Goal: Transaction & Acquisition: Purchase product/service

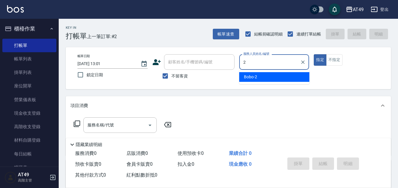
type input "2"
type button "true"
type input "Bobo-2"
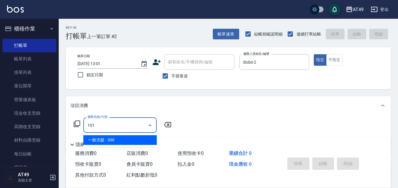
type input "一般洗髮(101)"
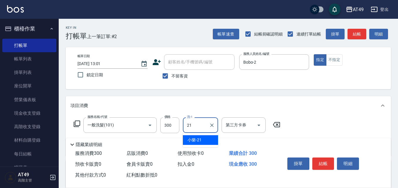
type input "小樂-21"
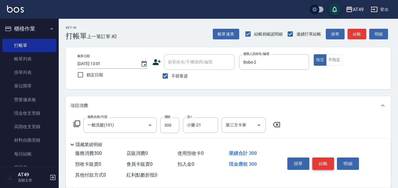
click at [320, 164] on button "結帳" at bounding box center [323, 164] width 22 height 12
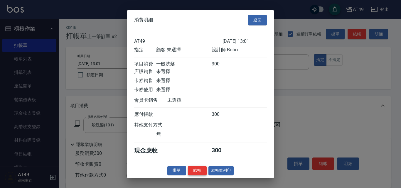
click at [198, 173] on button "結帳" at bounding box center [197, 170] width 19 height 9
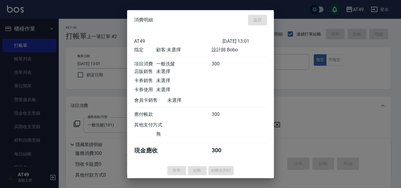
type input "[DATE] 13:57"
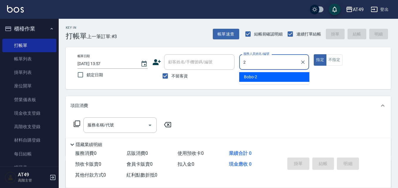
type input "Bobo-2"
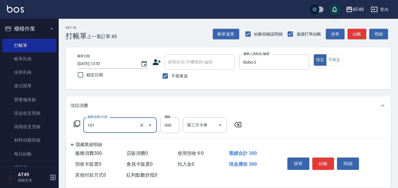
type input "一般洗髮(101)"
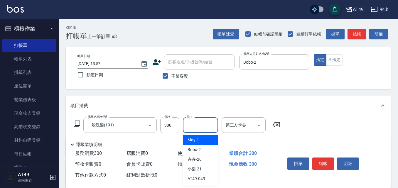
click at [200, 130] on input "洗-1" at bounding box center [201, 125] width 30 height 10
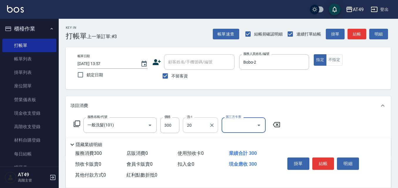
type input "卉卉-20"
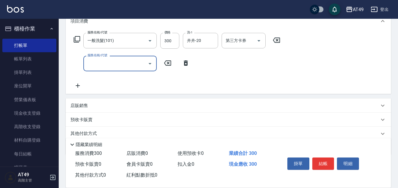
scroll to position [88, 0]
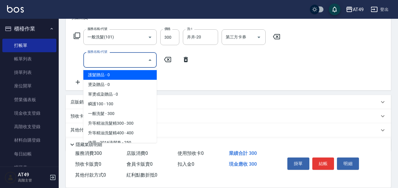
click at [106, 62] on input "服務名稱/代號" at bounding box center [115, 60] width 59 height 10
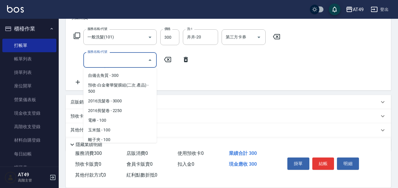
scroll to position [411, 0]
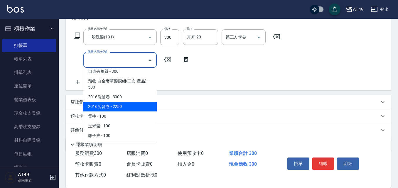
click at [117, 111] on span "2016剪髮卷 - 2250" at bounding box center [119, 107] width 73 height 10
type input "2016剪髮卷(1003)"
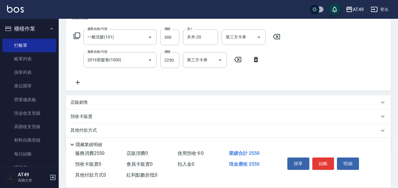
click at [255, 60] on icon at bounding box center [256, 59] width 4 height 5
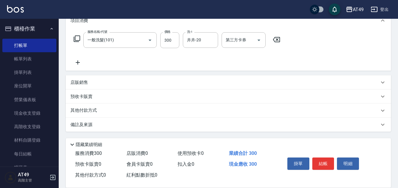
click at [85, 60] on icon at bounding box center [77, 62] width 15 height 7
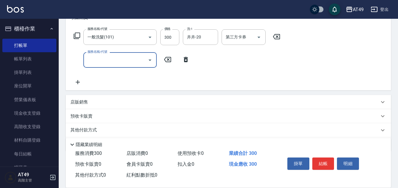
click at [104, 62] on input "服務名稱/代號" at bounding box center [115, 60] width 59 height 10
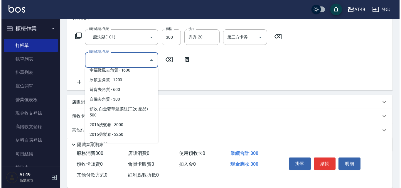
scroll to position [411, 0]
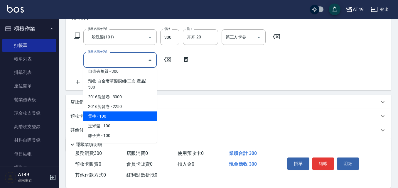
click at [121, 112] on span "電棒 - 100" at bounding box center [119, 117] width 73 height 10
type input "電棒(1301)"
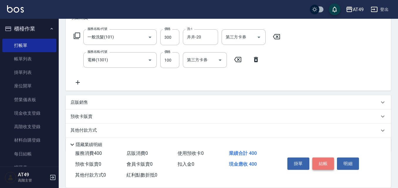
click at [330, 159] on button "結帳" at bounding box center [323, 164] width 22 height 12
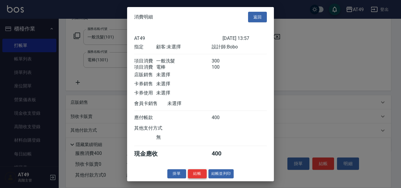
click at [192, 178] on button "結帳" at bounding box center [197, 173] width 19 height 9
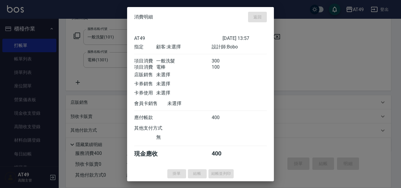
type input "[DATE] 13:58"
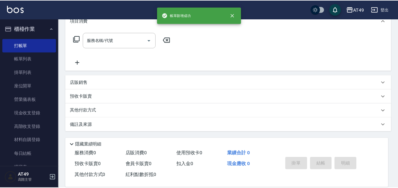
scroll to position [0, 0]
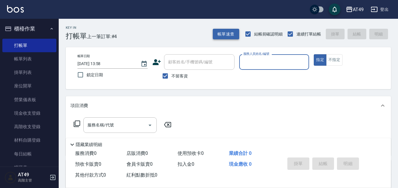
click at [228, 33] on button "帳單速查" at bounding box center [226, 34] width 26 height 11
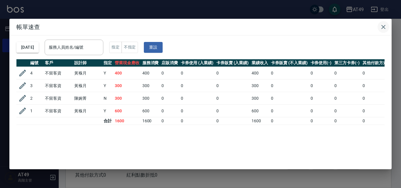
click at [384, 28] on icon "button" at bounding box center [383, 26] width 7 height 7
